Goal: Transaction & Acquisition: Purchase product/service

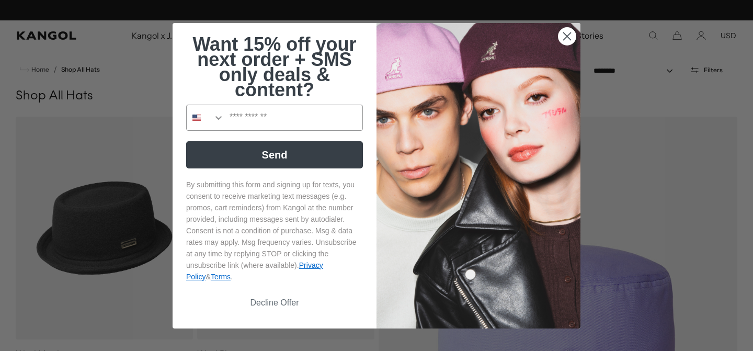
scroll to position [0, 215]
click at [568, 31] on circle "Close dialog" at bounding box center [566, 35] width 17 height 17
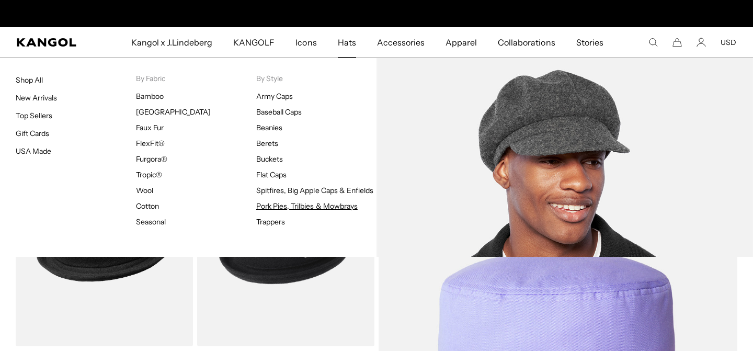
scroll to position [0, 0]
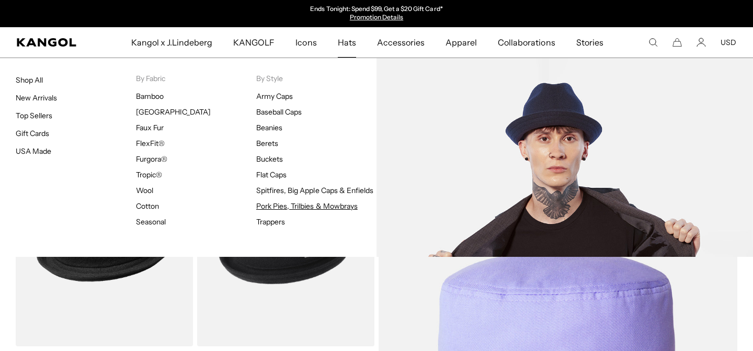
click at [310, 203] on link "Pork Pies, Trilbies & Mowbrays" at bounding box center [306, 205] width 101 height 9
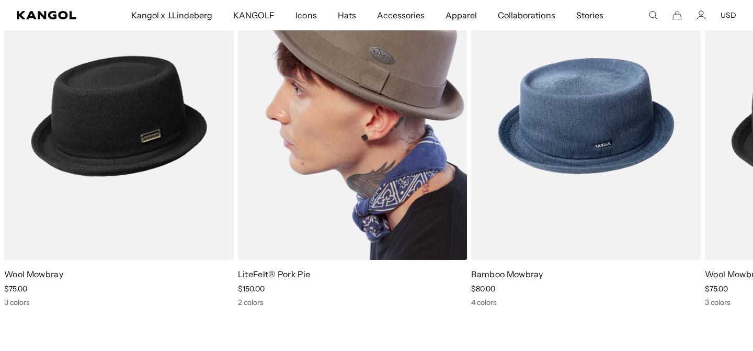
click at [344, 104] on img "2 of 3" at bounding box center [353, 116] width 230 height 288
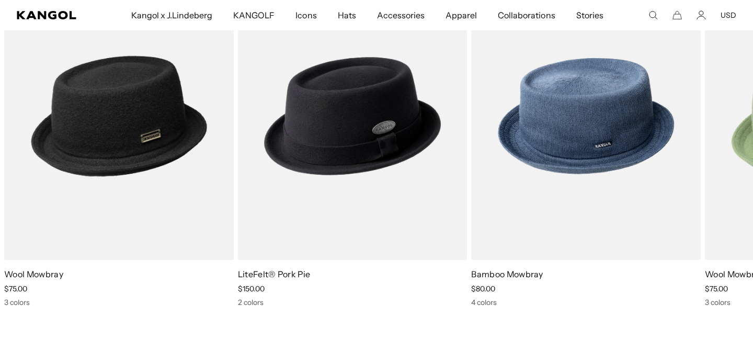
scroll to position [0, 215]
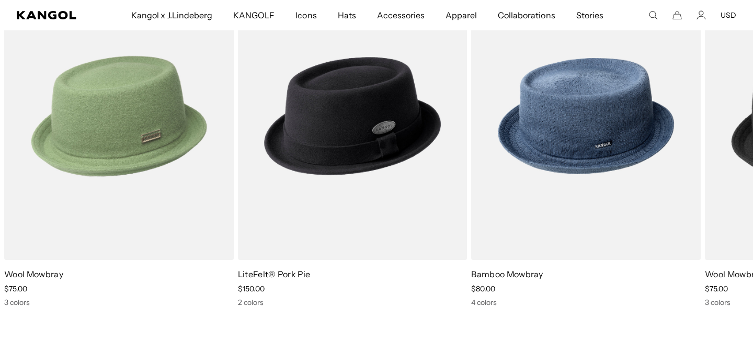
scroll to position [0, 215]
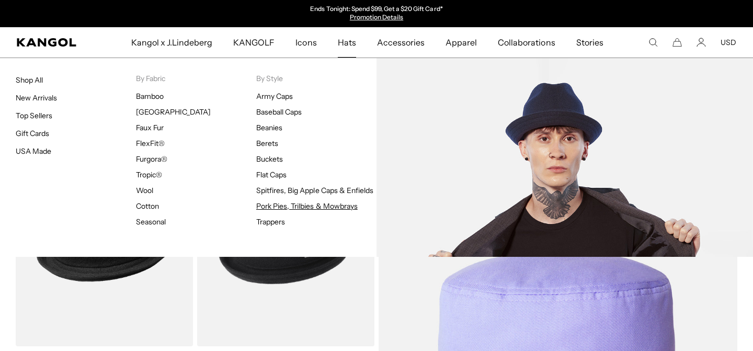
click at [296, 205] on link "Pork Pies, Trilbies & Mowbrays" at bounding box center [306, 205] width 101 height 9
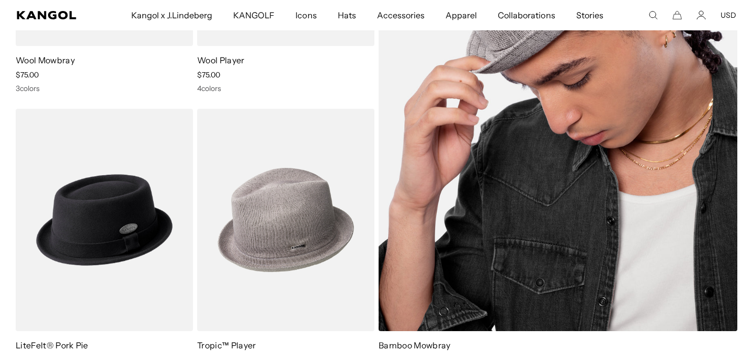
scroll to position [299, 0]
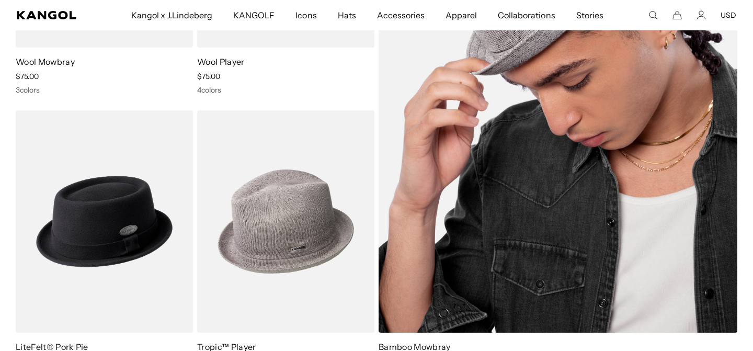
click at [596, 156] on img at bounding box center [558, 79] width 359 height 508
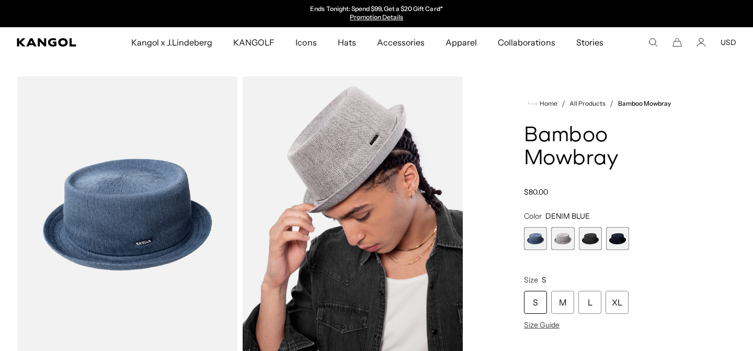
scroll to position [0, 215]
click at [587, 239] on span "3 of 4" at bounding box center [590, 238] width 23 height 23
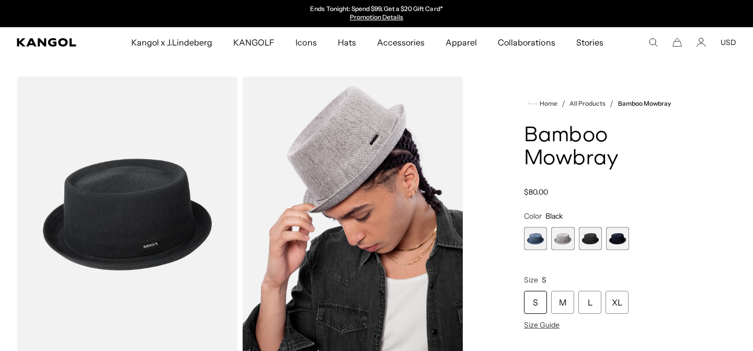
click at [621, 238] on span "4 of 4" at bounding box center [617, 238] width 23 height 23
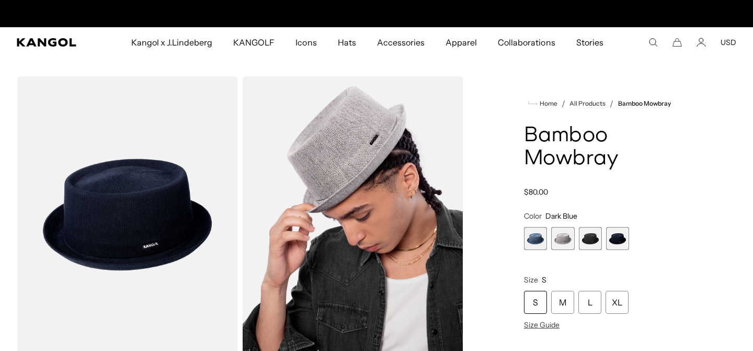
scroll to position [0, 215]
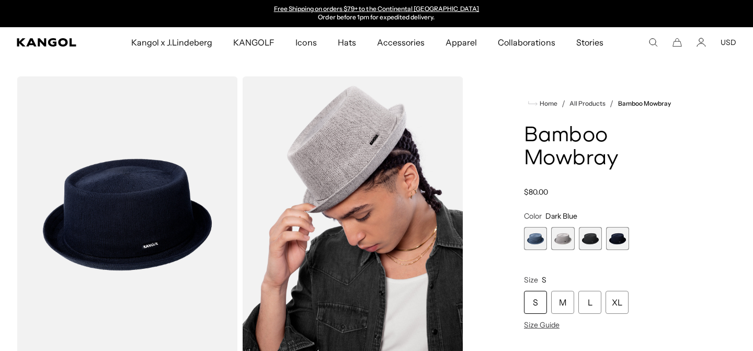
click at [558, 239] on span "2 of 4" at bounding box center [562, 238] width 23 height 23
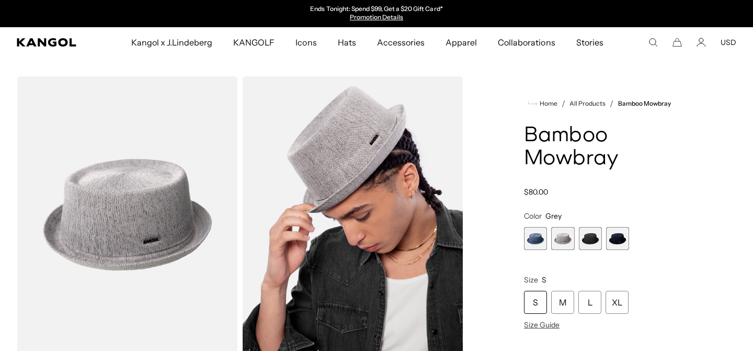
click at [533, 239] on span "1 of 4" at bounding box center [535, 238] width 23 height 23
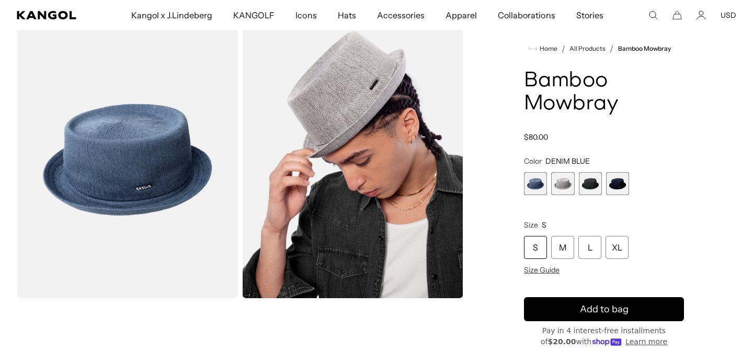
scroll to position [0, 215]
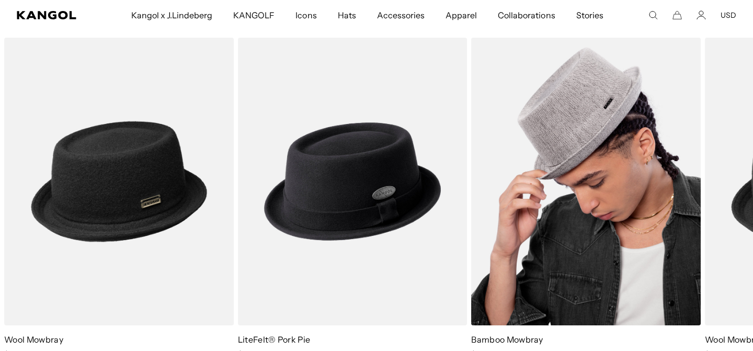
scroll to position [0, 215]
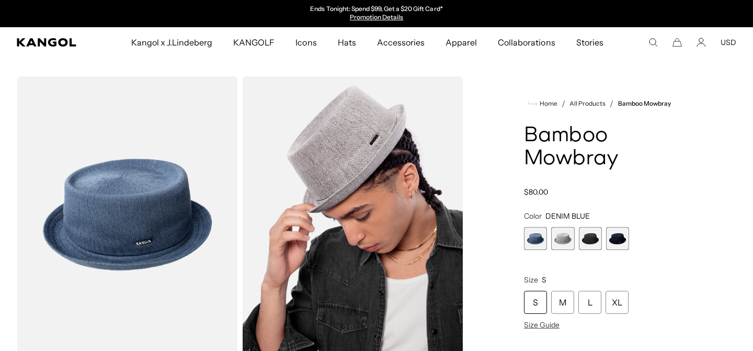
scroll to position [0, 215]
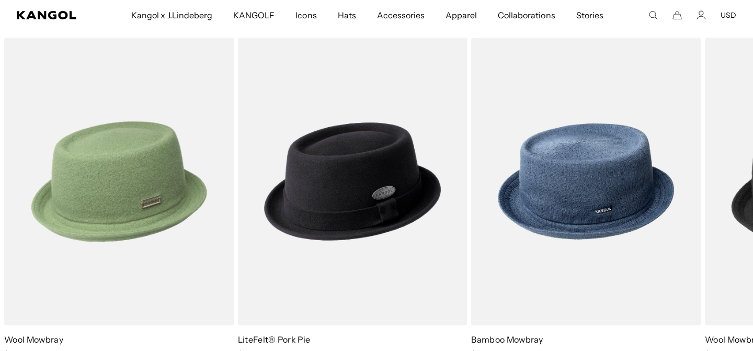
scroll to position [0, 215]
